Goal: Information Seeking & Learning: Find specific page/section

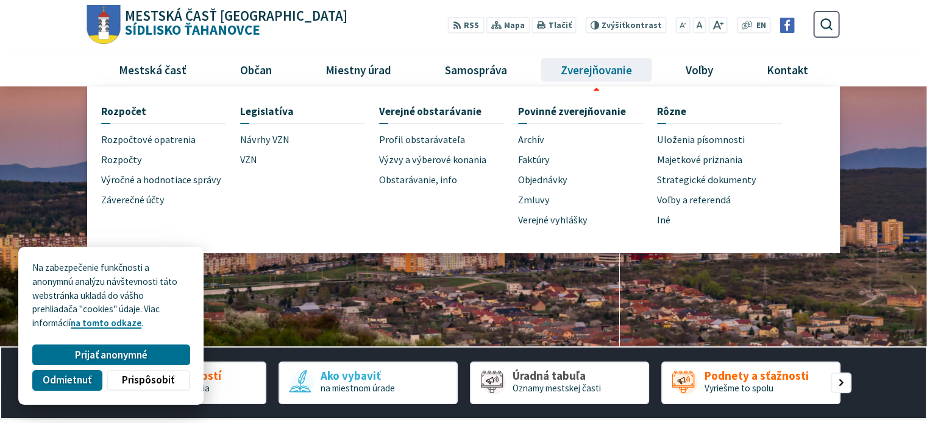
click at [582, 72] on span "Zverejňovanie" at bounding box center [596, 69] width 80 height 33
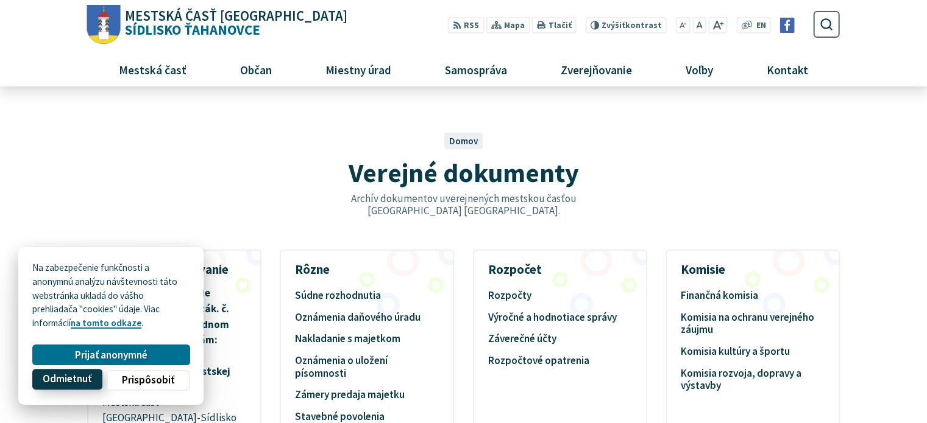
click at [66, 375] on span "Odmietnuť" at bounding box center [67, 379] width 49 height 13
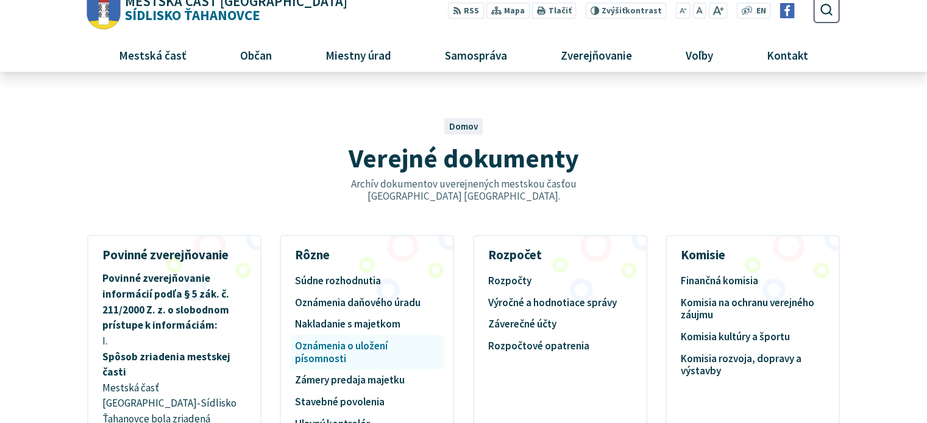
scroll to position [183, 0]
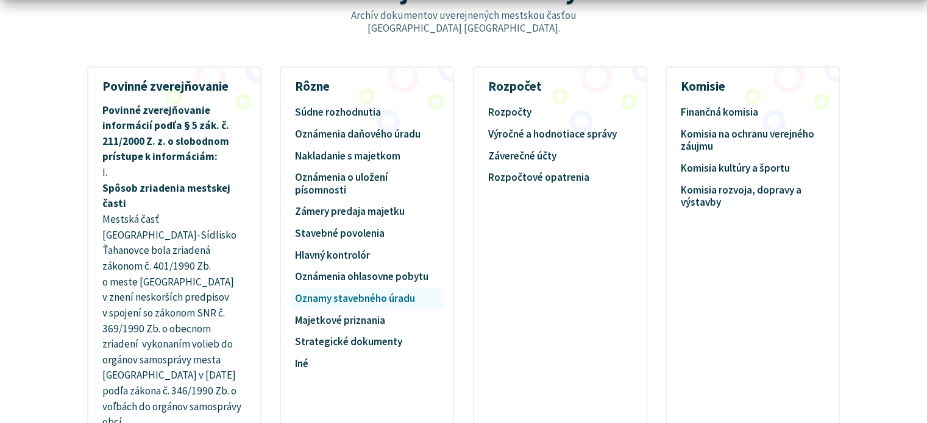
click at [367, 294] on link "Oznamy stavebného úradu" at bounding box center [367, 298] width 144 height 19
click at [367, 233] on link "Stavebné povolenia" at bounding box center [367, 233] width 144 height 19
click at [302, 360] on link "Iné" at bounding box center [367, 363] width 144 height 19
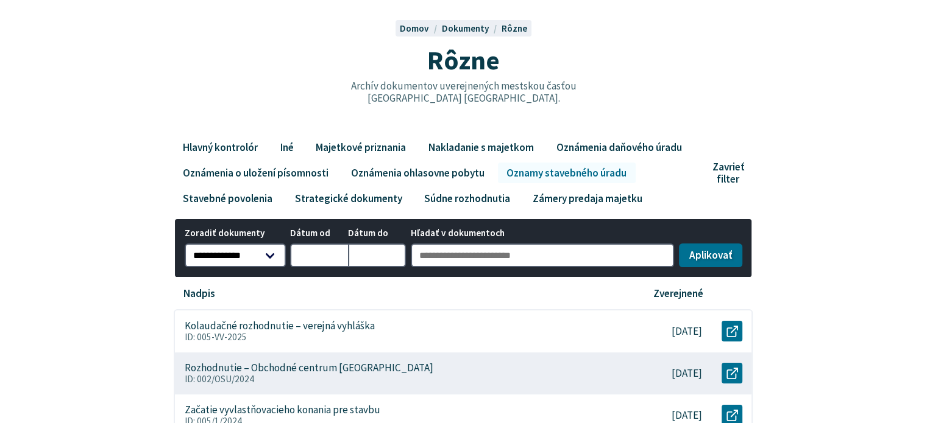
scroll to position [244, 0]
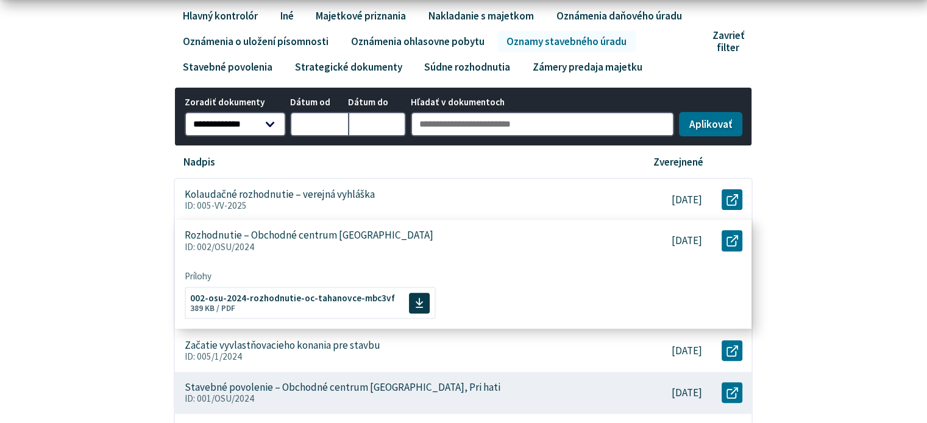
click at [353, 244] on p "ID: 002/OSU/2024" at bounding box center [400, 247] width 431 height 11
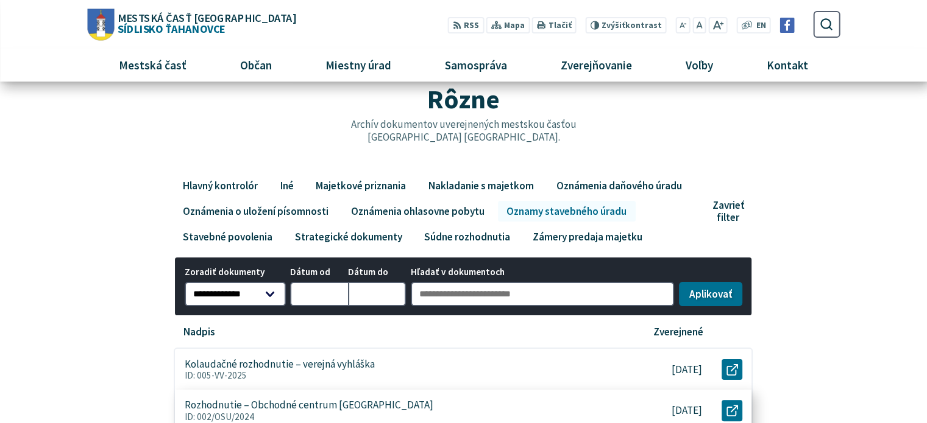
scroll to position [61, 0]
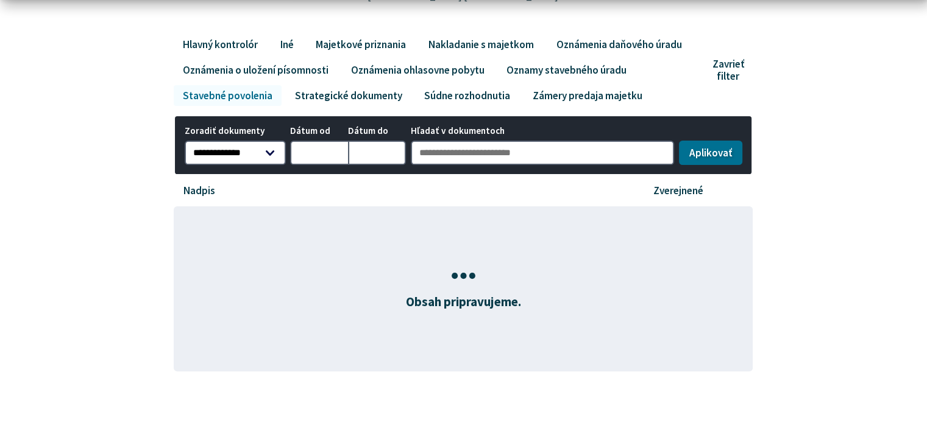
scroll to position [244, 0]
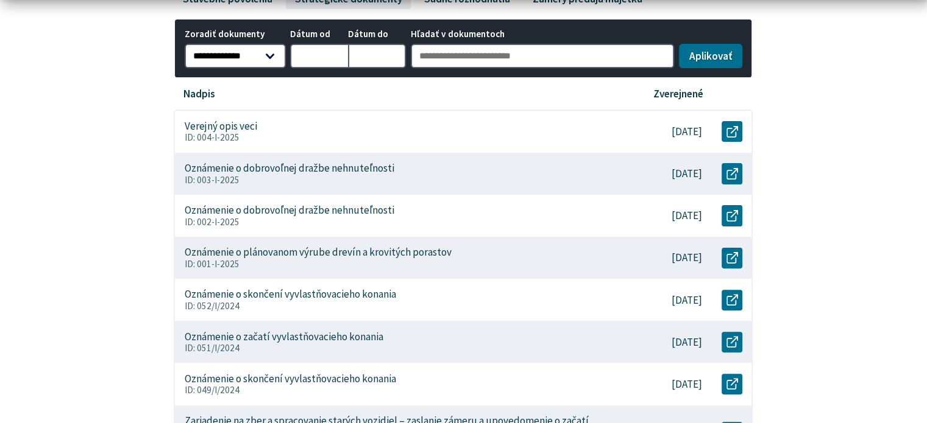
scroll to position [426, 0]
